Goal: Task Accomplishment & Management: Use online tool/utility

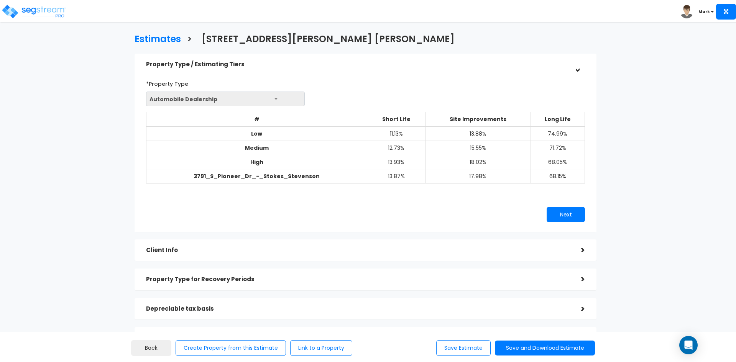
click at [354, 249] on h5 "Client Info" at bounding box center [358, 250] width 424 height 7
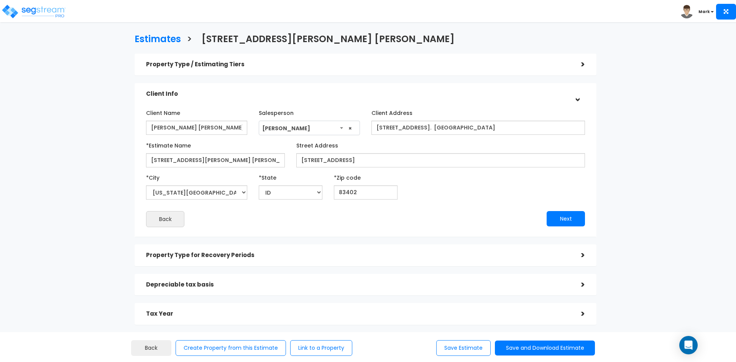
click at [520, 258] on h5 "Property Type for Recovery Periods" at bounding box center [358, 255] width 424 height 7
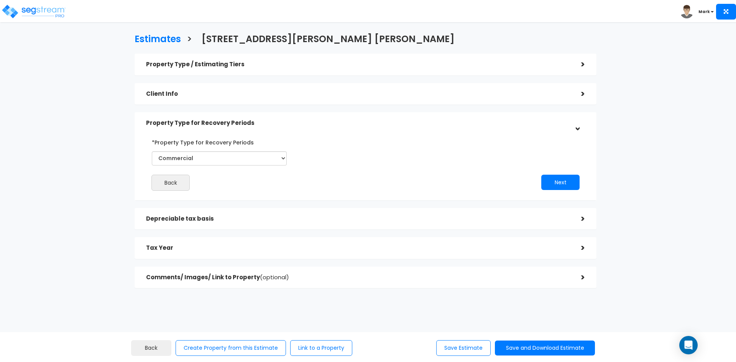
click at [252, 214] on div "Depreciable tax basis" at bounding box center [358, 219] width 424 height 14
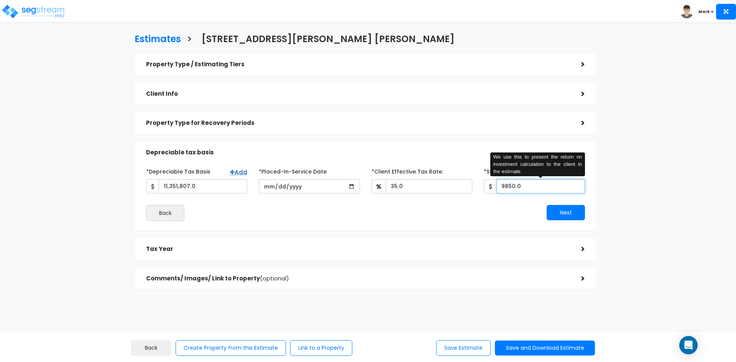
drag, startPoint x: 522, startPoint y: 186, endPoint x: 473, endPoint y: 192, distance: 49.5
click at [473, 192] on div "*Depreciable Tax Basis Add 11,351,807.0 *Placed-In-Service Date 2025-01-01 *Pur…" at bounding box center [365, 179] width 451 height 28
click at [505, 186] on input "9850.0" at bounding box center [541, 187] width 89 height 14
click at [506, 187] on input "9850.0" at bounding box center [541, 187] width 89 height 14
click at [509, 189] on input "9850.0" at bounding box center [541, 187] width 89 height 14
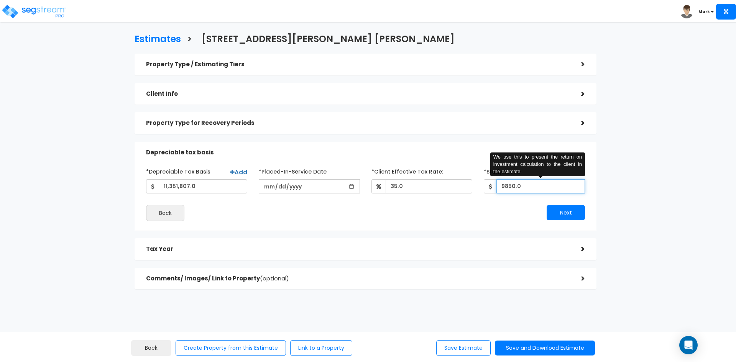
click at [508, 186] on input "9850.0" at bounding box center [541, 187] width 89 height 14
click at [527, 187] on input "9850.0" at bounding box center [541, 187] width 89 height 14
drag, startPoint x: 509, startPoint y: 186, endPoint x: 504, endPoint y: 186, distance: 5.0
click at [504, 186] on input "9850.0" at bounding box center [541, 187] width 89 height 14
type input "9,650"
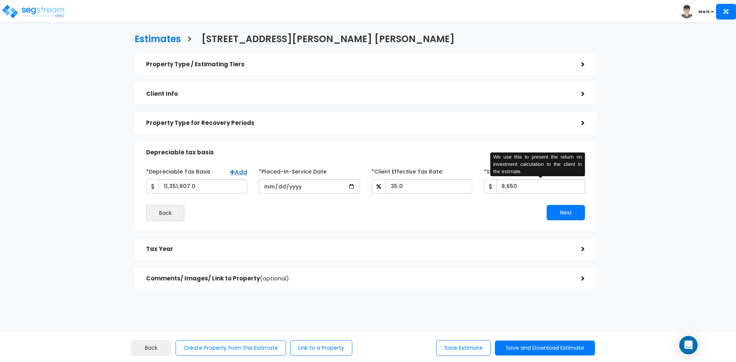
click at [383, 215] on div "Next" at bounding box center [478, 212] width 225 height 15
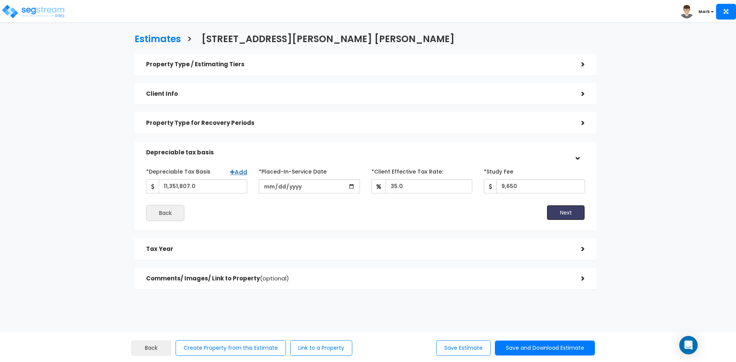
click at [561, 212] on button "Next" at bounding box center [566, 212] width 38 height 15
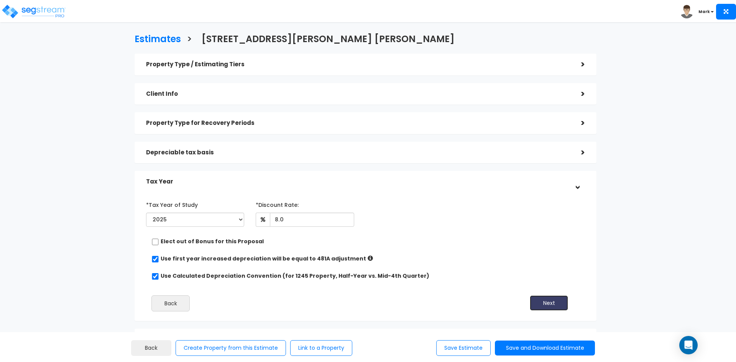
click at [550, 303] on button "Next" at bounding box center [549, 303] width 38 height 15
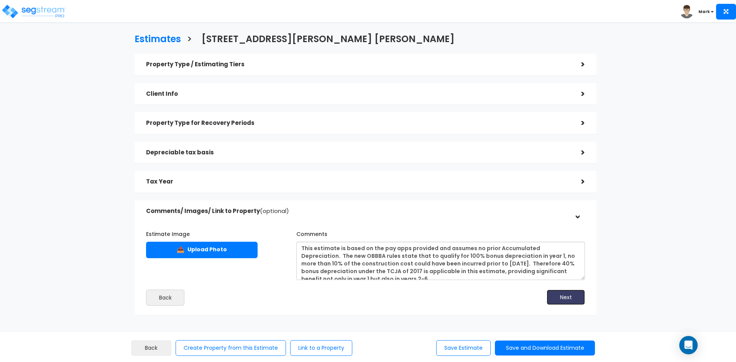
click at [565, 297] on button "Next" at bounding box center [566, 297] width 38 height 15
click at [525, 348] on button "Save and Download Estimate" at bounding box center [545, 348] width 100 height 15
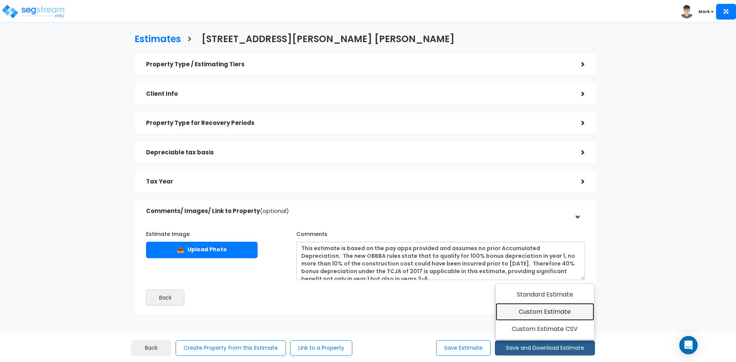
click at [530, 311] on link "Custom Estimate" at bounding box center [545, 312] width 99 height 18
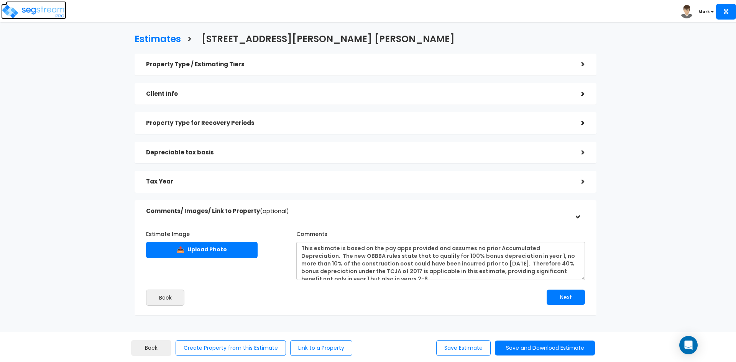
click at [37, 10] on img at bounding box center [33, 11] width 65 height 15
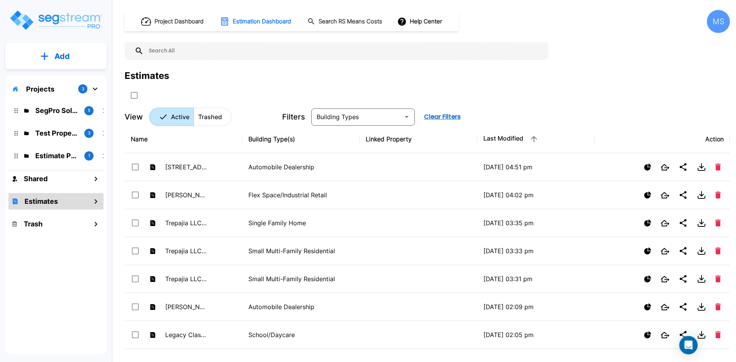
click at [58, 202] on div "Estimates" at bounding box center [55, 201] width 95 height 16
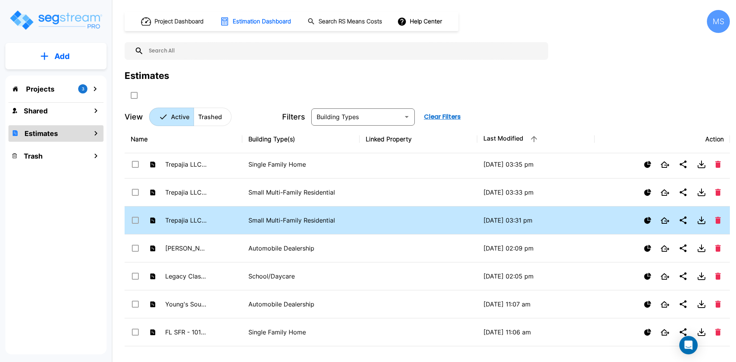
scroll to position [77, 0]
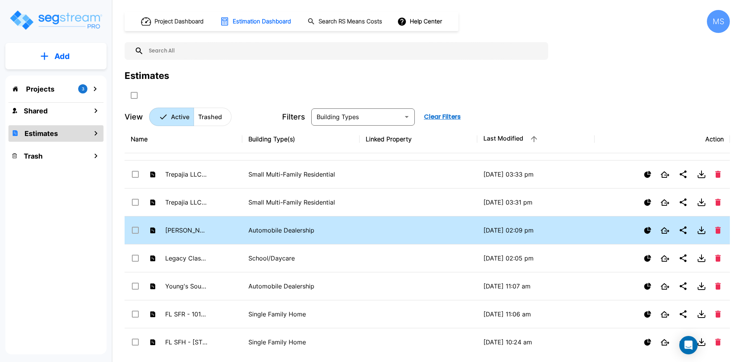
click at [282, 229] on p "Automobile Dealership" at bounding box center [301, 230] width 105 height 9
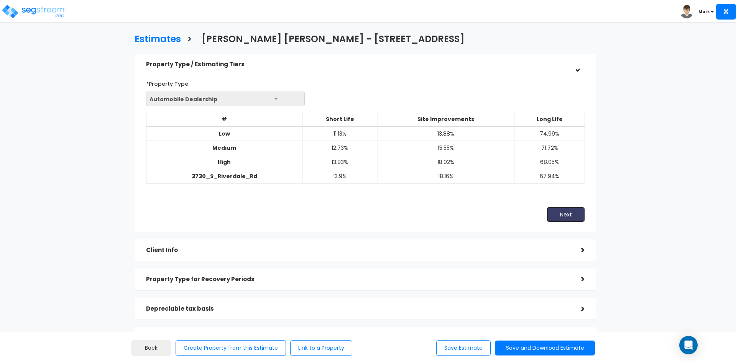
click at [560, 217] on button "Next" at bounding box center [566, 214] width 38 height 15
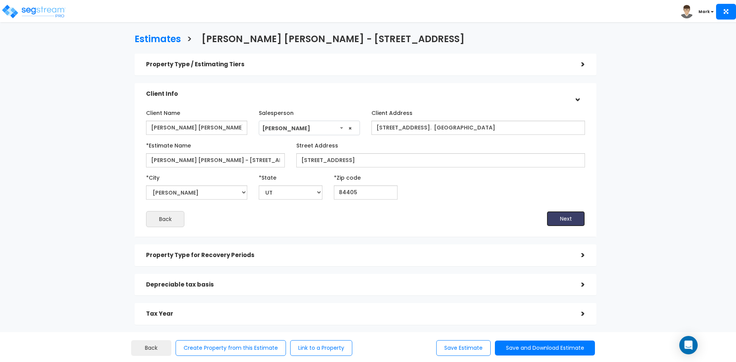
click at [565, 222] on button "Next" at bounding box center [566, 218] width 38 height 15
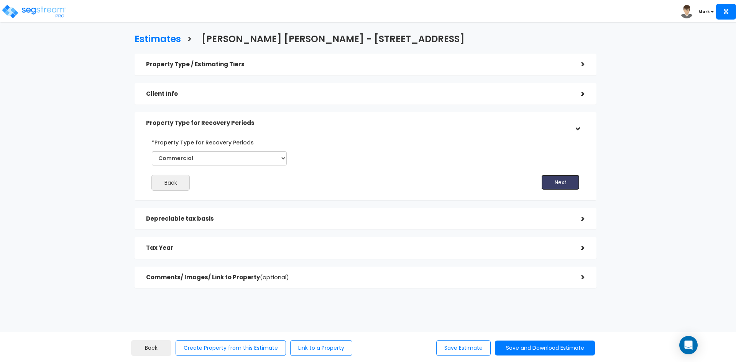
click at [556, 182] on button "Next" at bounding box center [561, 182] width 38 height 15
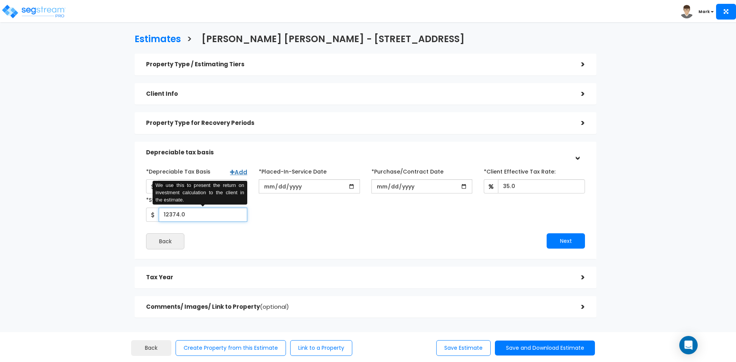
drag, startPoint x: 191, startPoint y: 214, endPoint x: 153, endPoint y: 217, distance: 37.7
click at [153, 217] on div "12374.0 We use this to present the return on investment calculation to the clie…" at bounding box center [196, 215] width 101 height 14
drag, startPoint x: 167, startPoint y: 216, endPoint x: 187, endPoint y: 218, distance: 20.5
click at [187, 218] on input "15,785" at bounding box center [203, 215] width 89 height 14
type input "16,235"
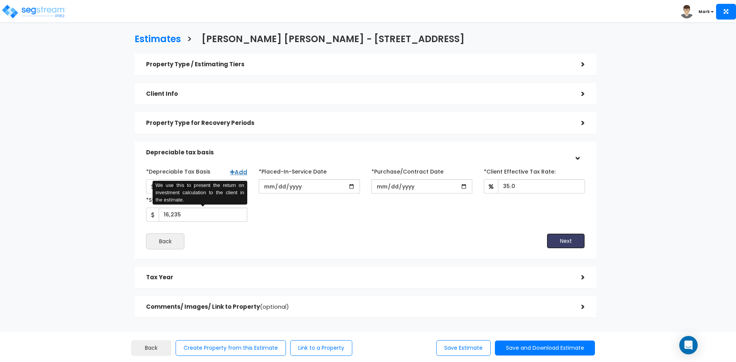
click at [556, 239] on button "Next" at bounding box center [566, 241] width 38 height 15
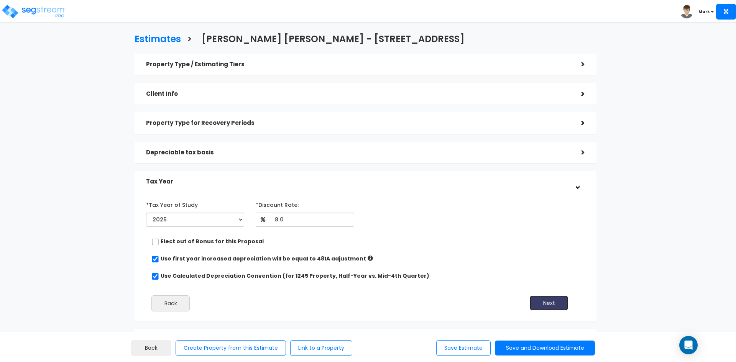
click at [547, 305] on button "Next" at bounding box center [549, 303] width 38 height 15
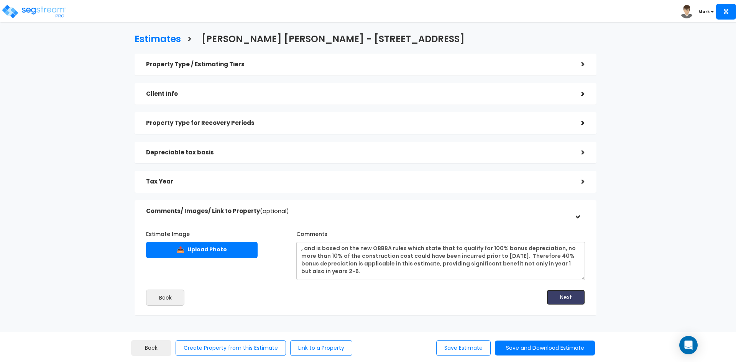
click at [558, 296] on button "Next" at bounding box center [566, 297] width 38 height 15
click at [557, 295] on button "Next" at bounding box center [566, 297] width 38 height 15
click at [529, 346] on button "Save and Download Estimate" at bounding box center [545, 348] width 100 height 15
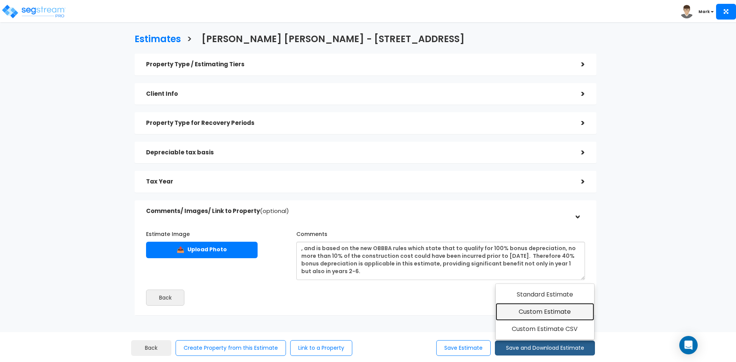
click at [558, 311] on link "Custom Estimate" at bounding box center [545, 312] width 99 height 18
